Goal: Find specific fact: Find specific fact

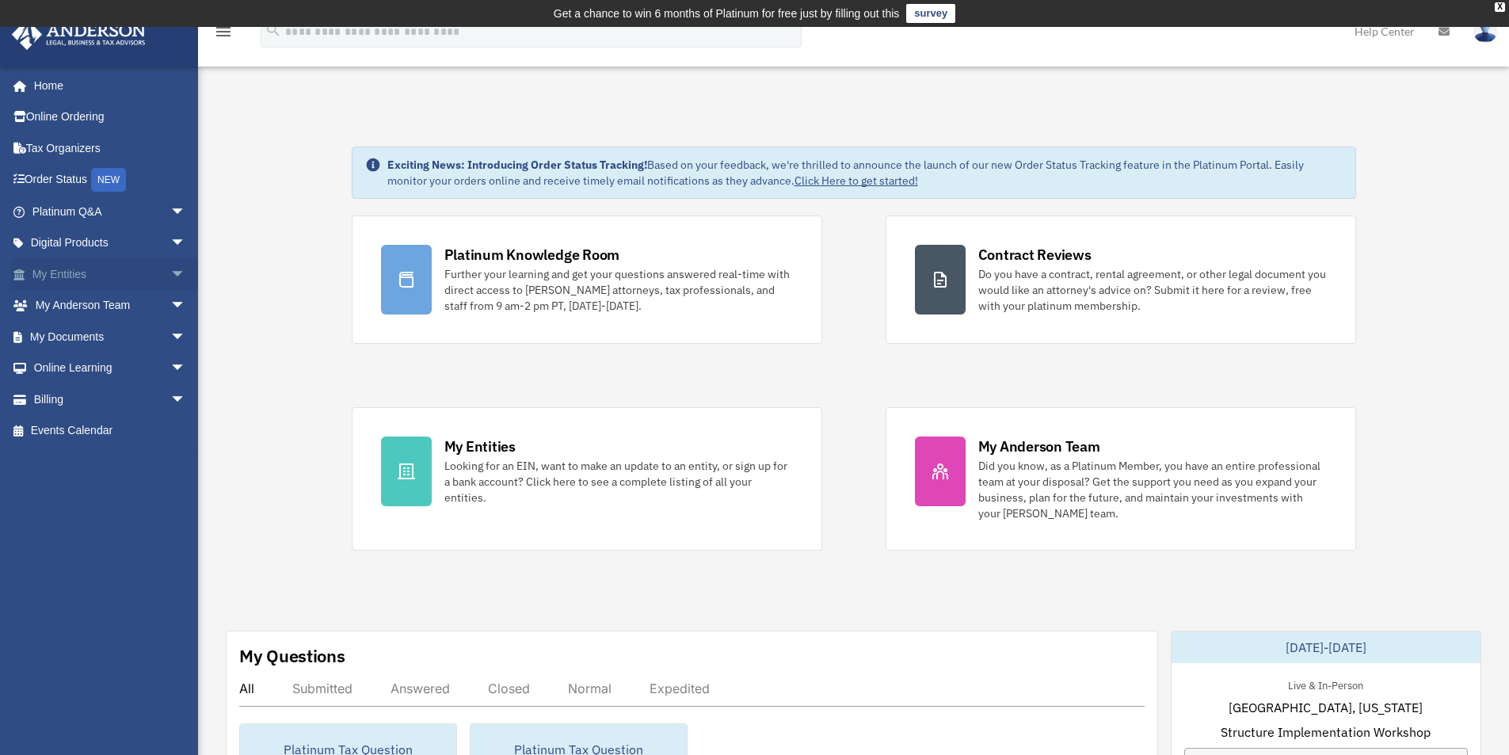
click at [170, 276] on span "arrow_drop_down" at bounding box center [186, 274] width 32 height 32
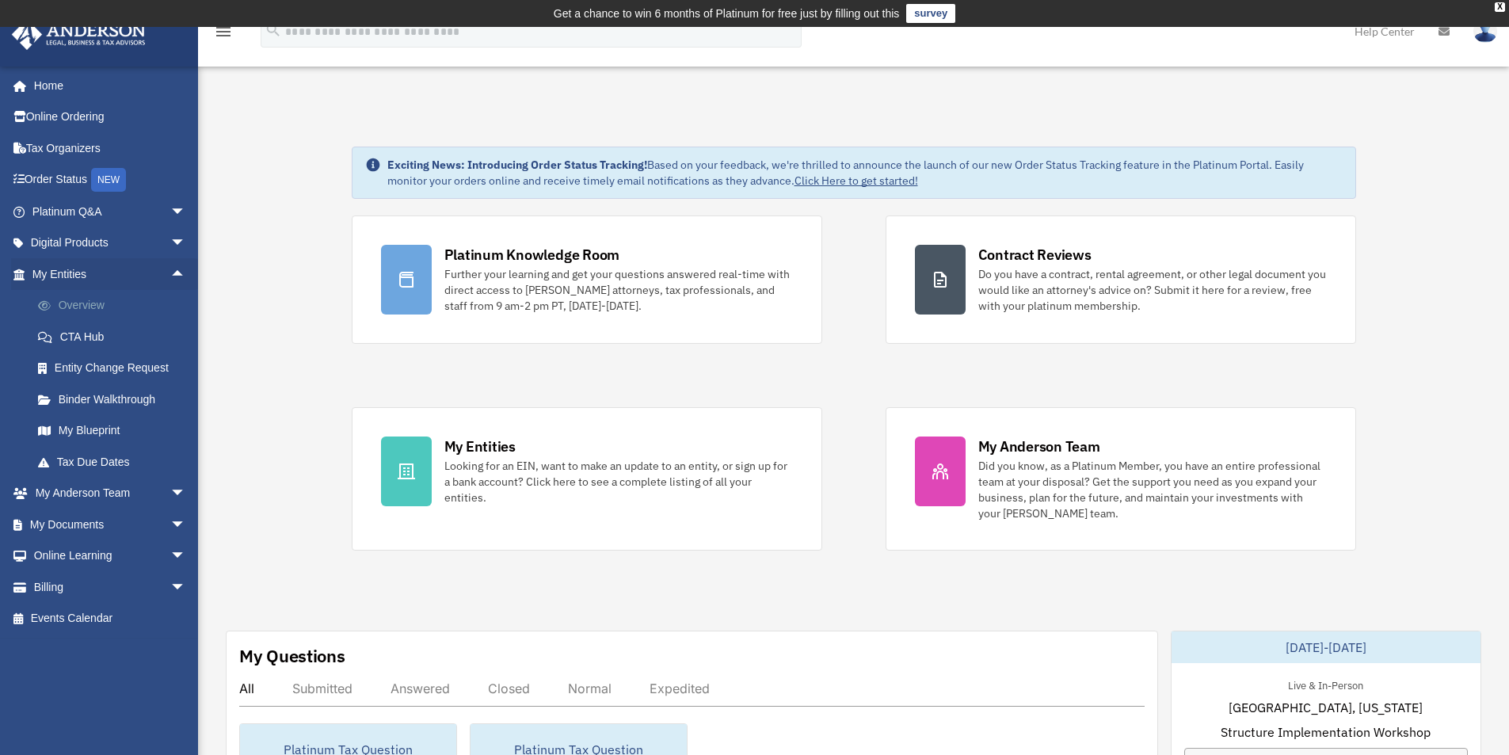
click at [93, 307] on link "Overview" at bounding box center [116, 306] width 188 height 32
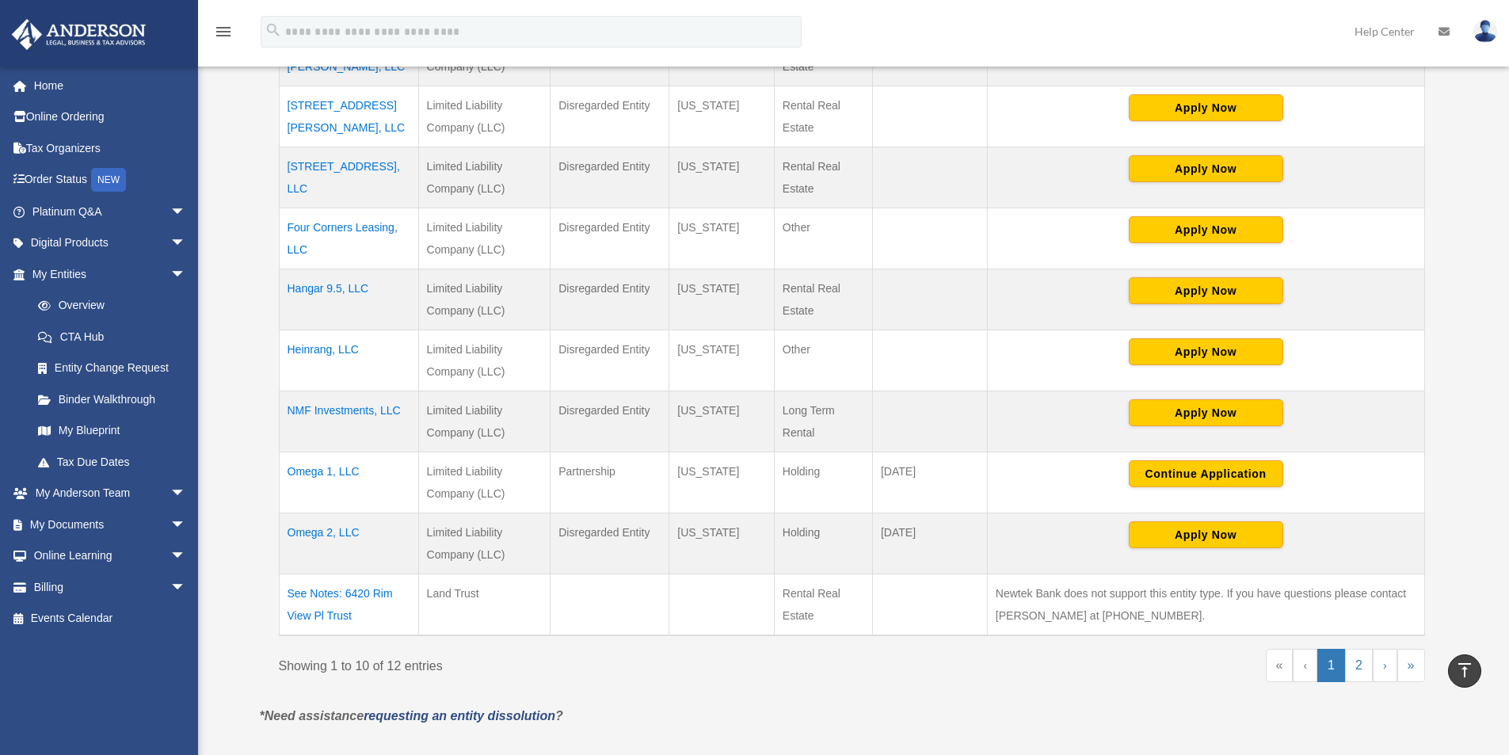
scroll to position [475, 0]
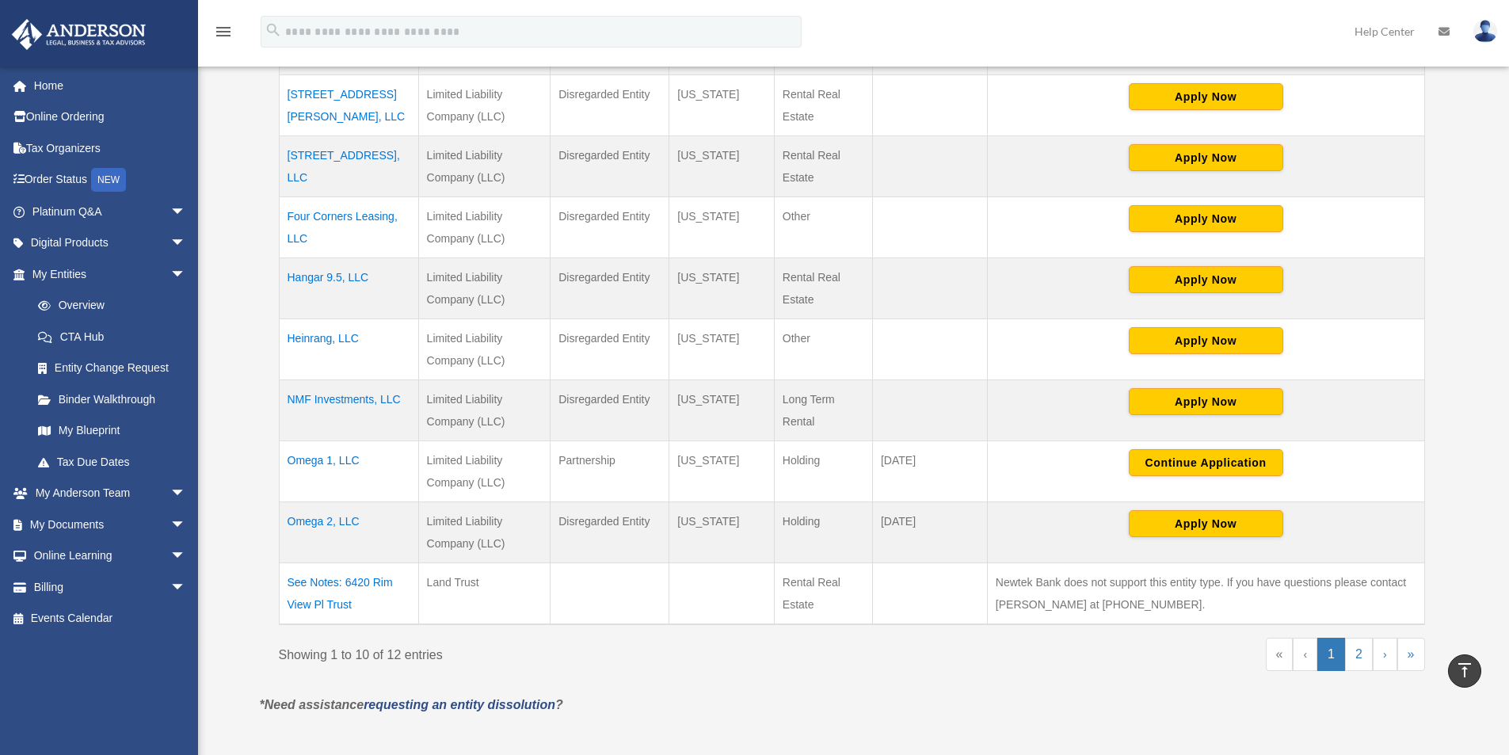
click at [320, 459] on td "Omega 1, LLC" at bounding box center [348, 471] width 139 height 61
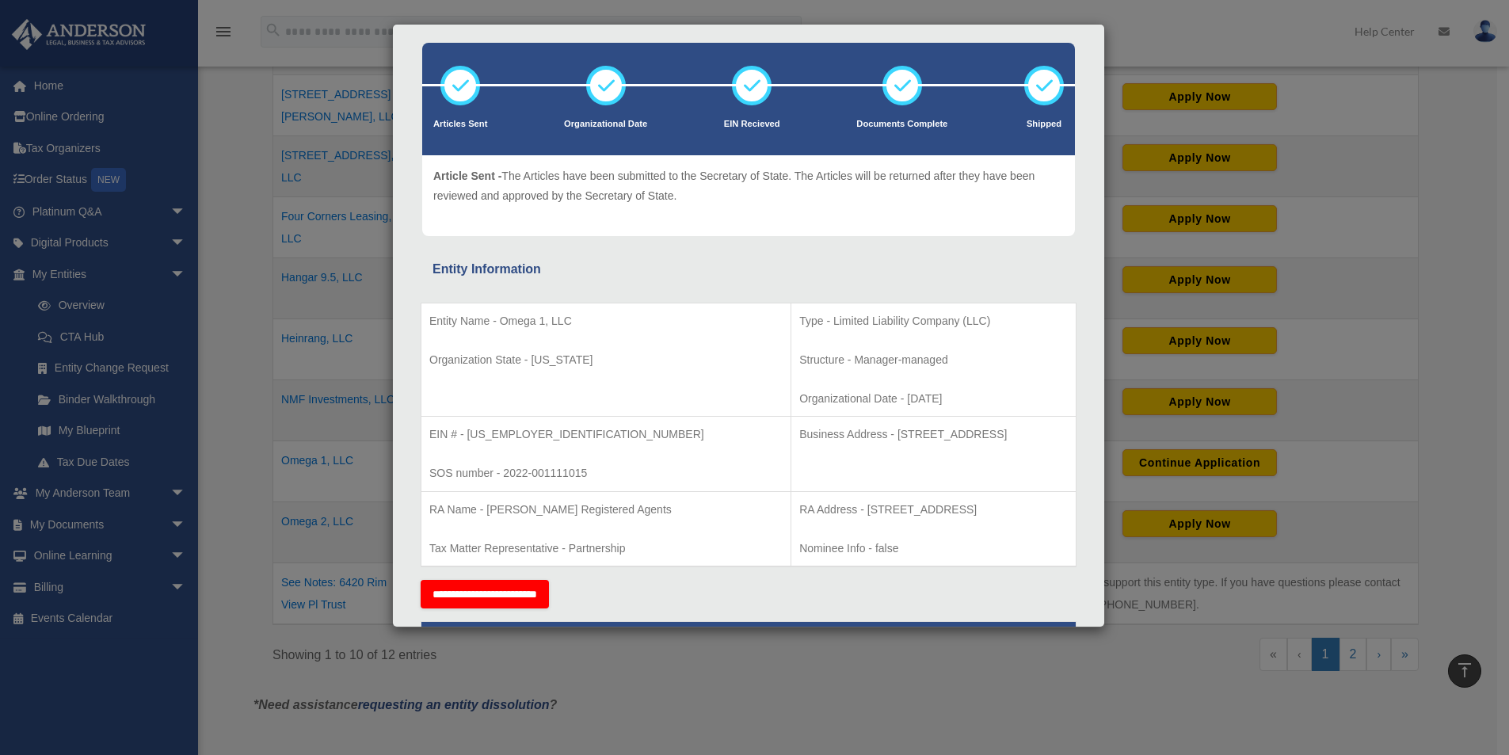
scroll to position [158, 0]
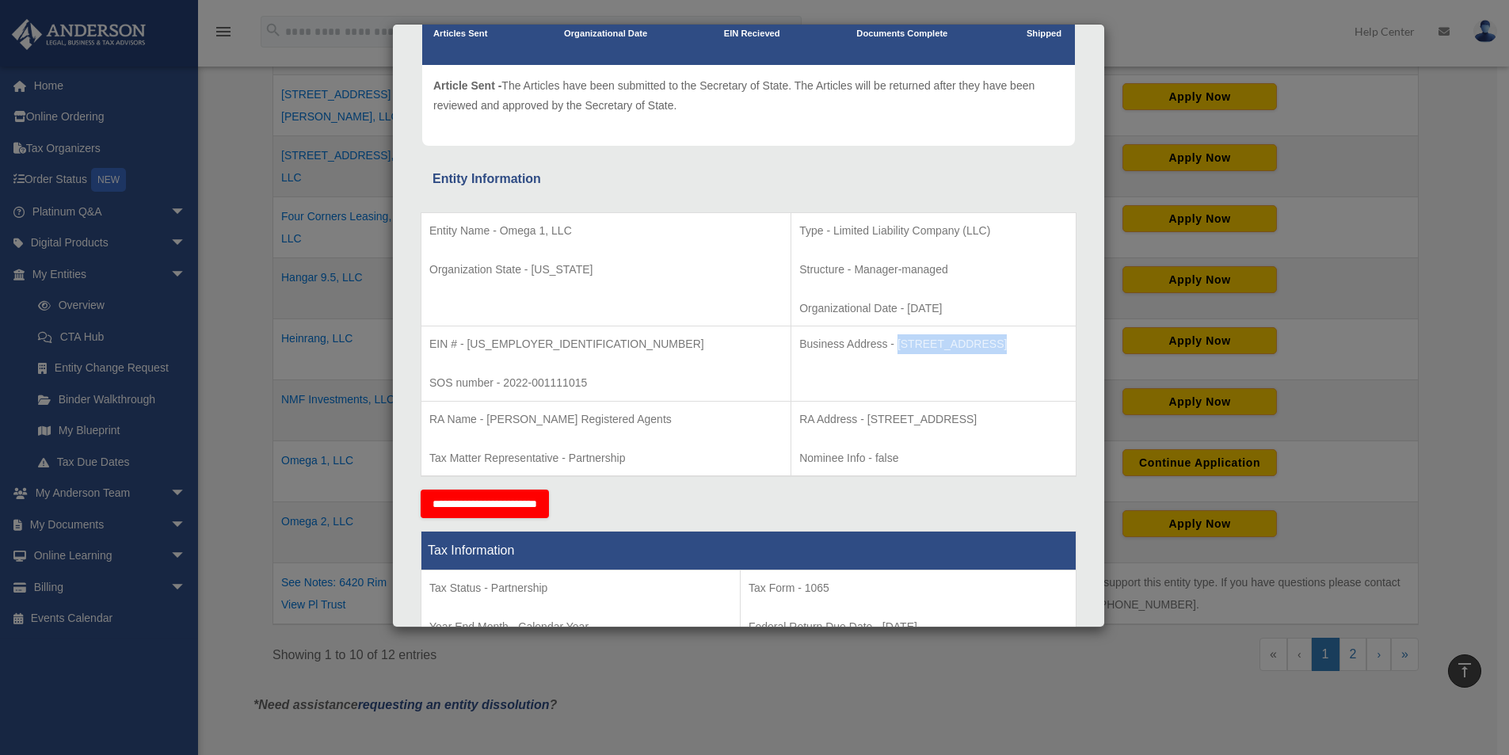
drag, startPoint x: 854, startPoint y: 345, endPoint x: 772, endPoint y: 344, distance: 81.6
click at [799, 344] on p "Business Address - [STREET_ADDRESS]" at bounding box center [933, 344] width 269 height 20
copy p "[STREET_ADDRESS]"
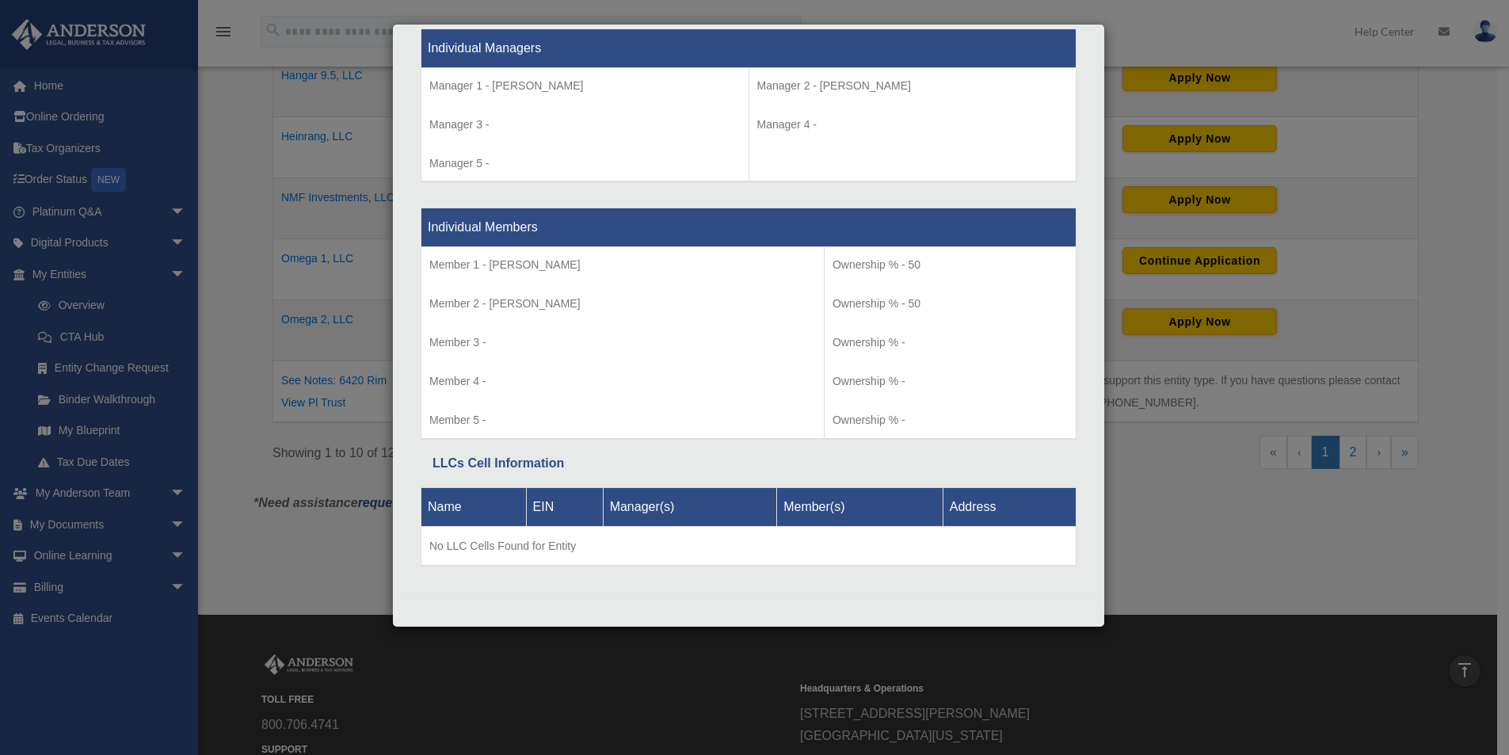
scroll to position [834, 0]
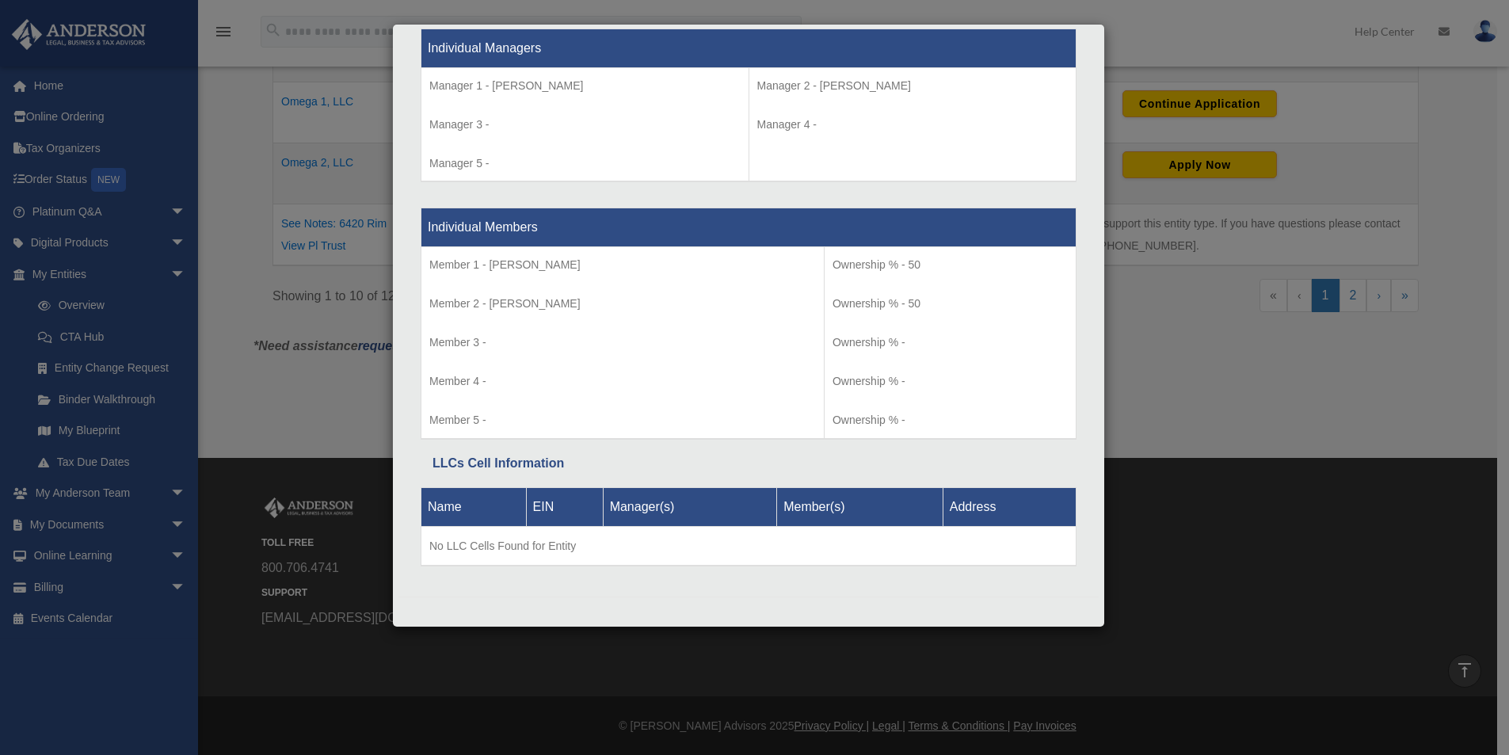
drag, startPoint x: 1159, startPoint y: 388, endPoint x: 1169, endPoint y: 387, distance: 9.5
click at [1159, 388] on div "Details × Articles Sent Organizational Date" at bounding box center [754, 377] width 1509 height 755
